Goal: Use online tool/utility: Utilize a website feature to perform a specific function

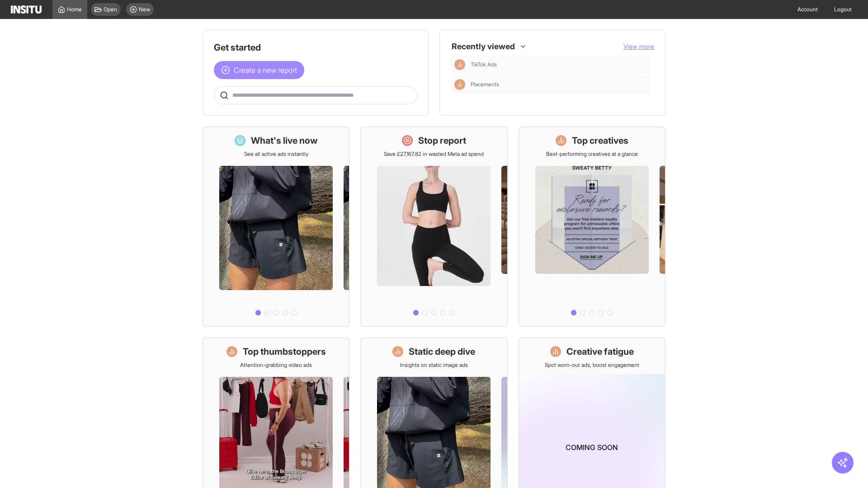
click at [261, 70] on span "Create a new report" at bounding box center [265, 70] width 63 height 11
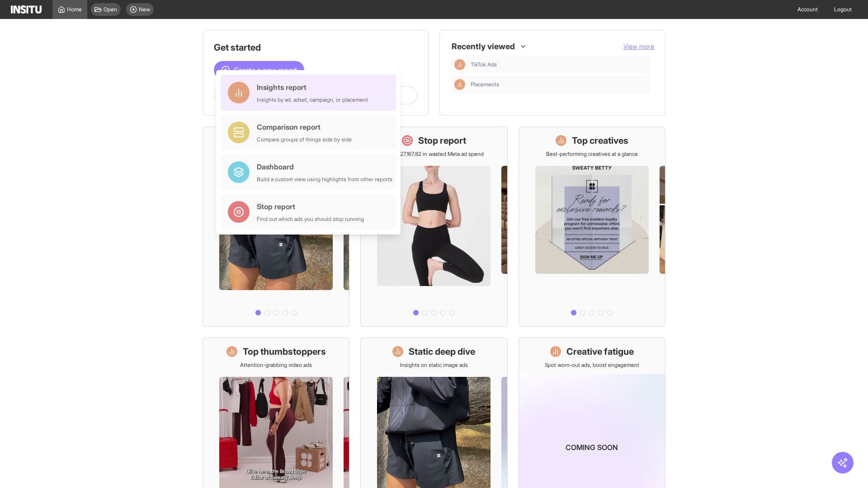
click at [310, 93] on div "Insights report Insights by ad, adset, campaign, or placement" at bounding box center [312, 93] width 111 height 22
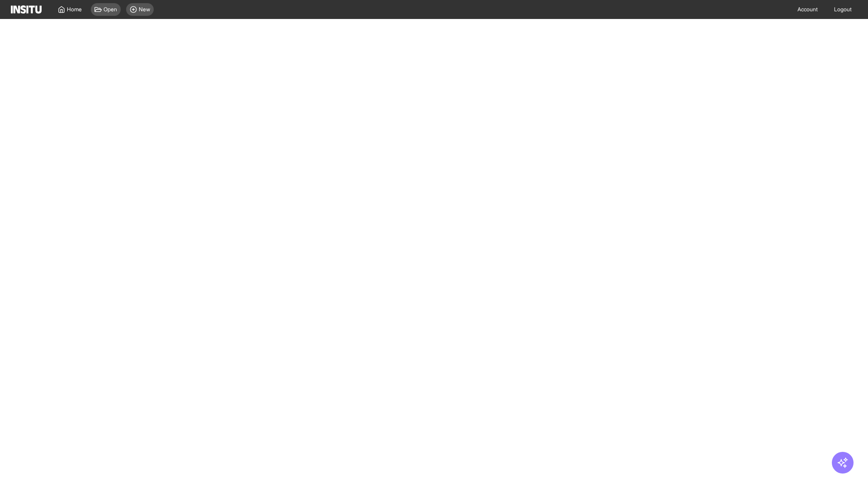
select select "**"
